Goal: Use online tool/utility: Utilize a website feature to perform a specific function

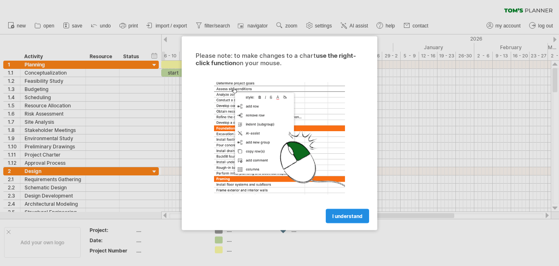
click at [334, 211] on link "I understand" at bounding box center [347, 215] width 43 height 14
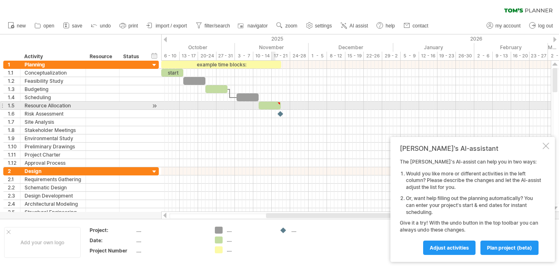
type textarea "**********"
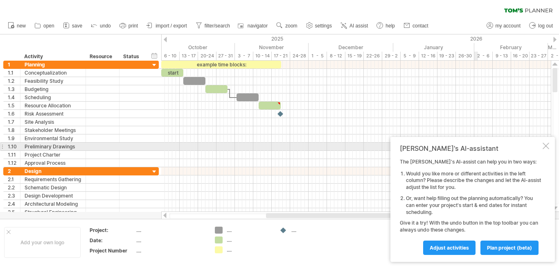
click at [546, 147] on div at bounding box center [546, 145] width 7 height 7
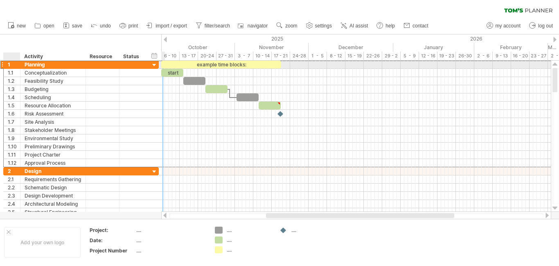
drag, startPoint x: 7, startPoint y: 68, endPoint x: 32, endPoint y: 47, distance: 32.9
click at [63, 119] on div "**********" at bounding box center [81, 113] width 156 height 107
click at [7, 64] on div "1" at bounding box center [12, 65] width 17 height 8
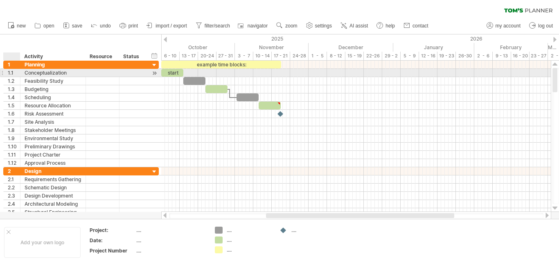
click at [12, 72] on div "1.1" at bounding box center [14, 73] width 12 height 8
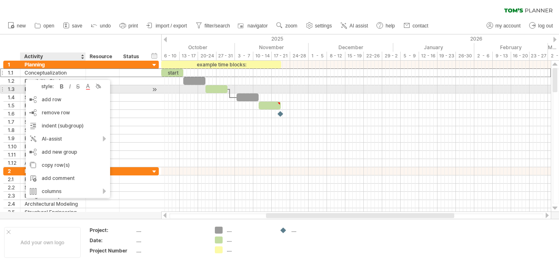
click at [117, 88] on div at bounding box center [118, 89] width 4 height 8
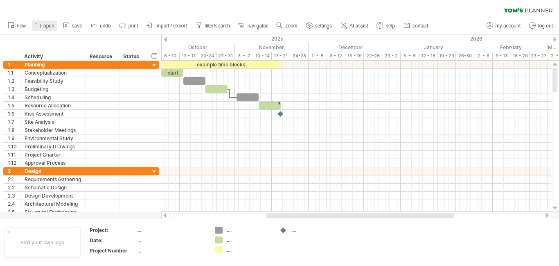
click at [43, 28] on link "open" at bounding box center [44, 25] width 25 height 11
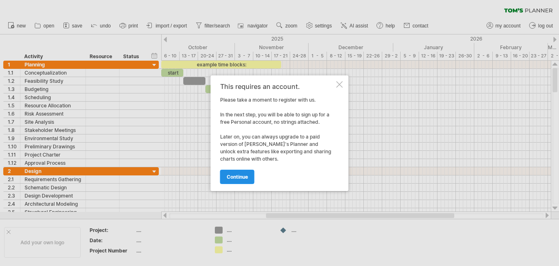
click at [253, 182] on link "continue" at bounding box center [237, 176] width 34 height 14
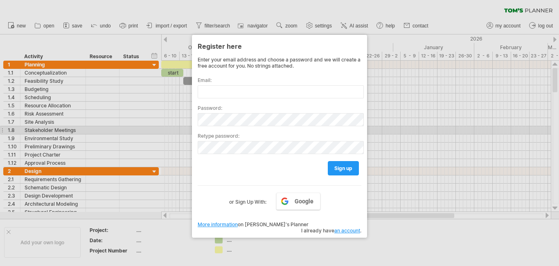
click at [178, 132] on div at bounding box center [279, 133] width 559 height 266
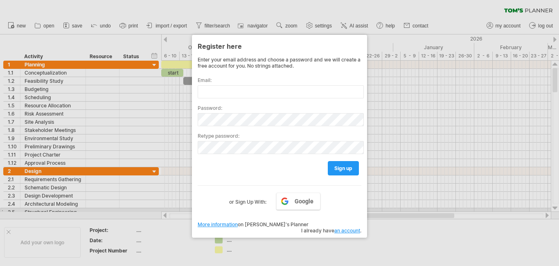
click at [157, 192] on div at bounding box center [279, 133] width 559 height 266
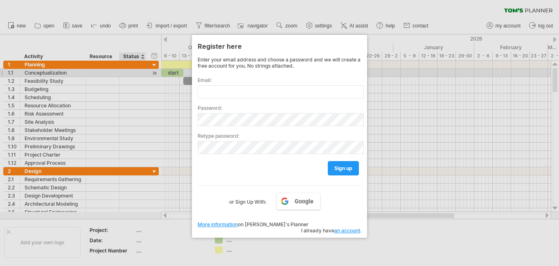
click at [134, 74] on div at bounding box center [279, 133] width 559 height 266
